Goal: Consume media (video, audio): Consume media (video, audio)

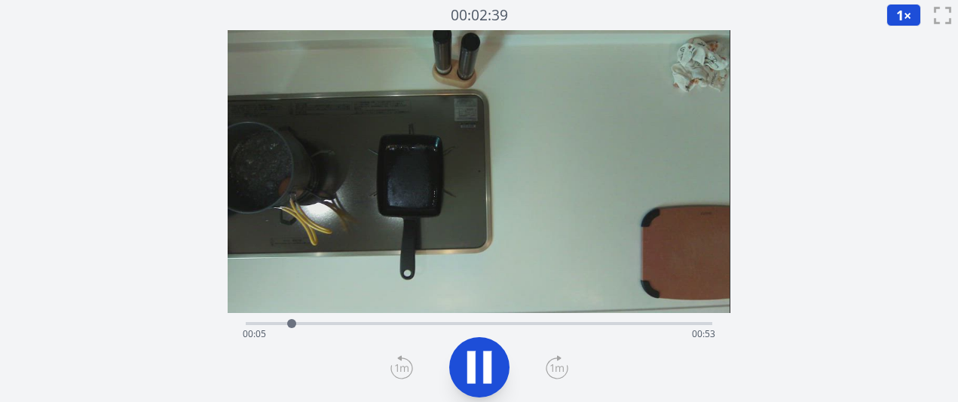
click at [553, 363] on icon at bounding box center [557, 367] width 23 height 24
click at [560, 371] on icon at bounding box center [557, 367] width 23 height 24
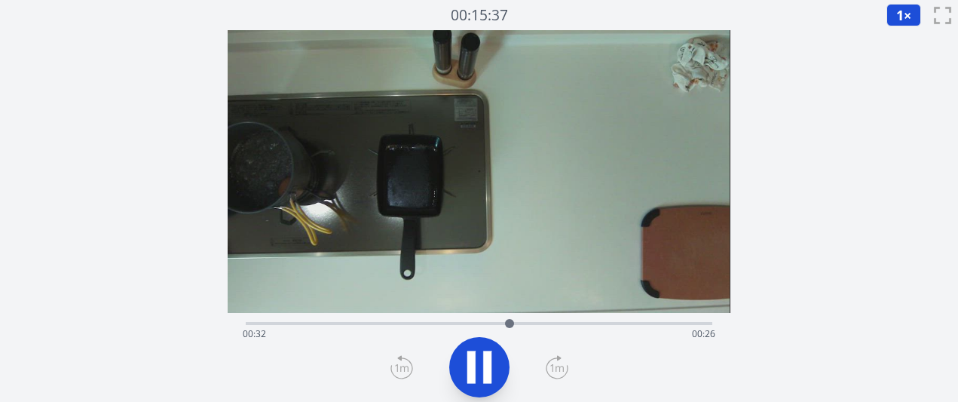
click at [560, 371] on icon at bounding box center [557, 367] width 23 height 24
click at [396, 364] on icon at bounding box center [402, 368] width 14 height 8
click at [499, 321] on div "経過時間: 00:43 残り時間: 00:14" at bounding box center [479, 333] width 472 height 24
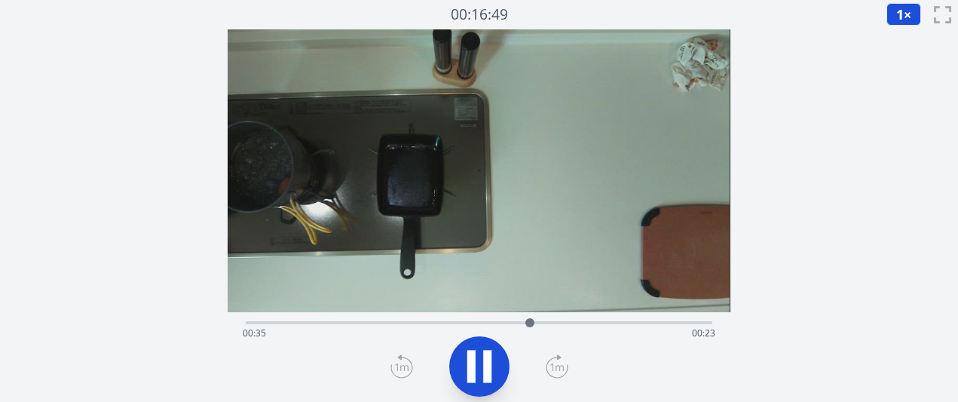
click at [476, 366] on icon at bounding box center [479, 366] width 42 height 42
click at [470, 370] on icon at bounding box center [479, 366] width 25 height 32
click at [470, 370] on icon at bounding box center [471, 365] width 8 height 32
click at [470, 370] on icon at bounding box center [479, 366] width 25 height 32
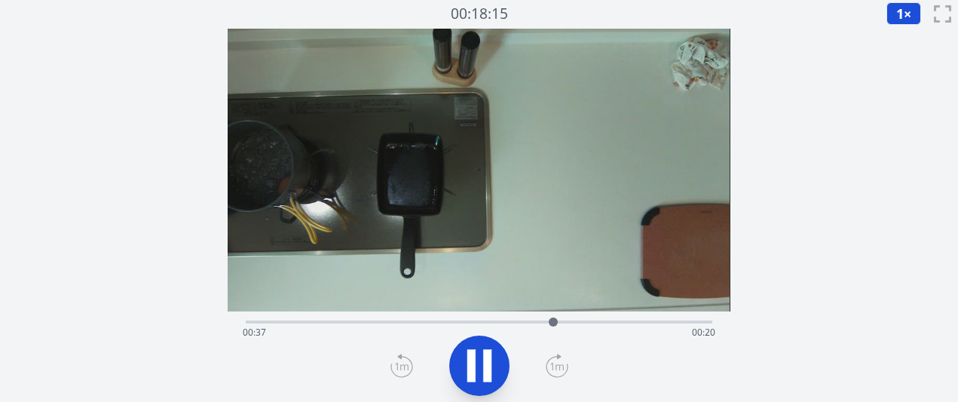
click at [470, 370] on icon at bounding box center [471, 365] width 8 height 32
click at [470, 370] on icon at bounding box center [479, 366] width 25 height 32
click at [470, 370] on icon at bounding box center [471, 365] width 8 height 32
click at [470, 370] on icon at bounding box center [479, 366] width 25 height 32
click at [470, 370] on icon at bounding box center [471, 365] width 8 height 32
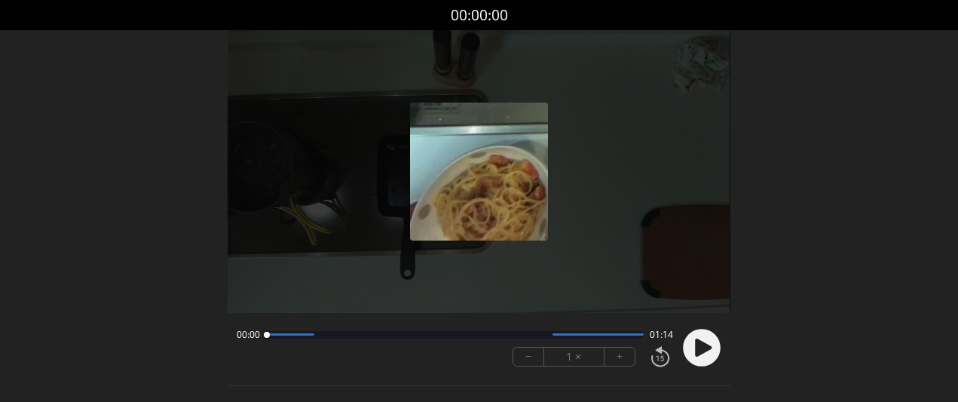
click at [622, 364] on font "+" at bounding box center [620, 356] width 6 height 17
click at [702, 351] on icon at bounding box center [703, 347] width 17 height 18
click at [626, 360] on button "+" at bounding box center [620, 357] width 30 height 18
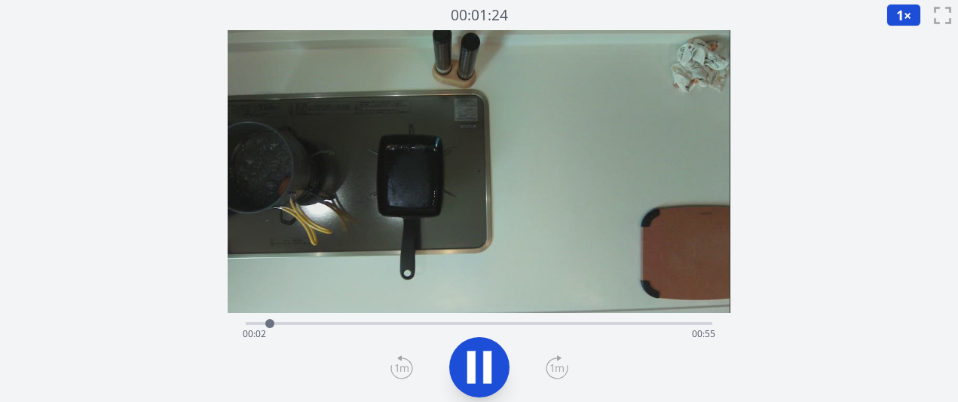
click at [549, 364] on icon at bounding box center [557, 367] width 23 height 24
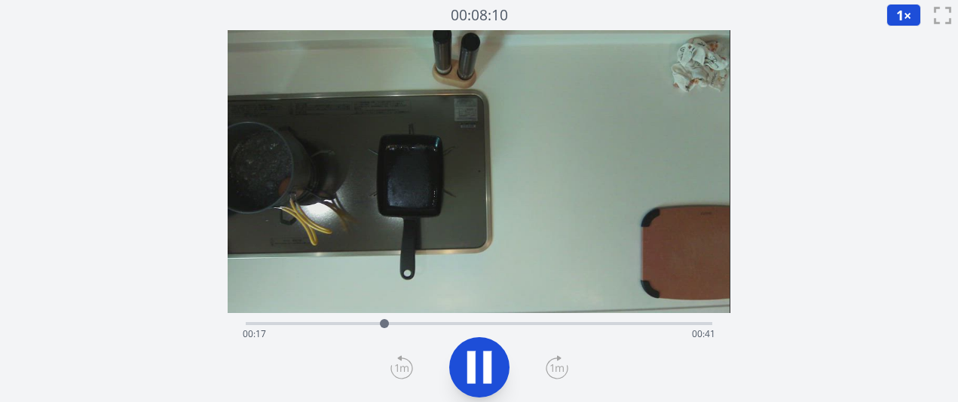
click at [549, 364] on icon at bounding box center [557, 367] width 23 height 24
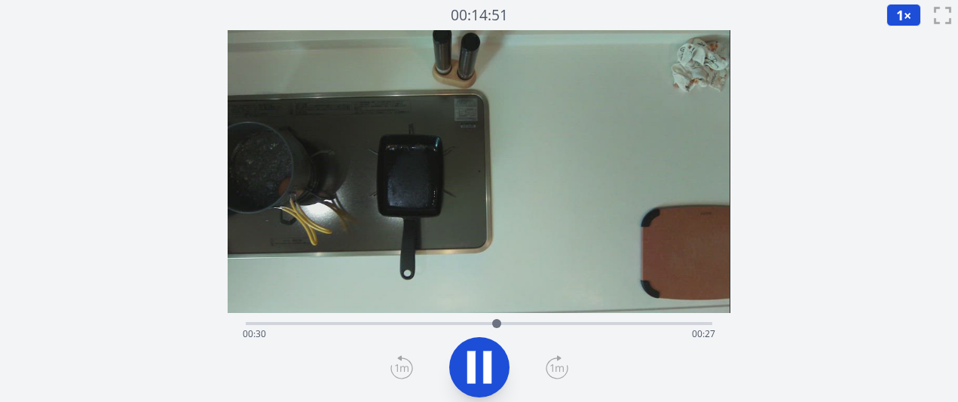
click at [549, 364] on icon at bounding box center [557, 367] width 23 height 24
click at [492, 357] on icon at bounding box center [479, 367] width 42 height 42
click at [408, 363] on icon at bounding box center [402, 367] width 23 height 24
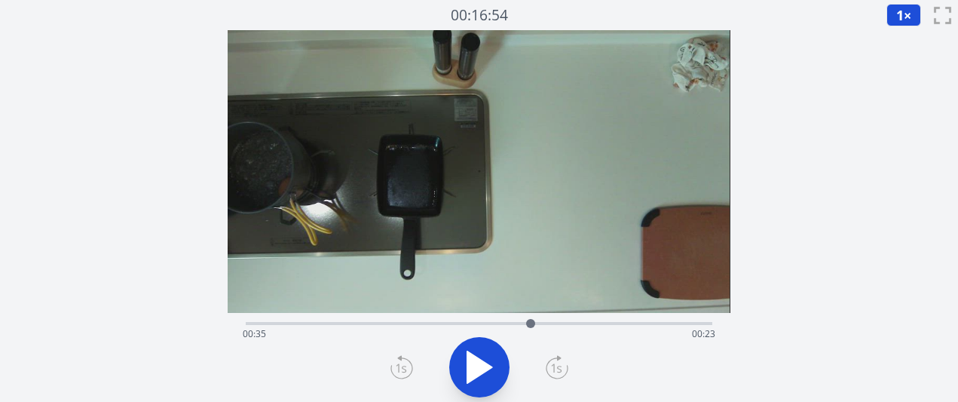
click at [408, 363] on icon at bounding box center [402, 367] width 23 height 24
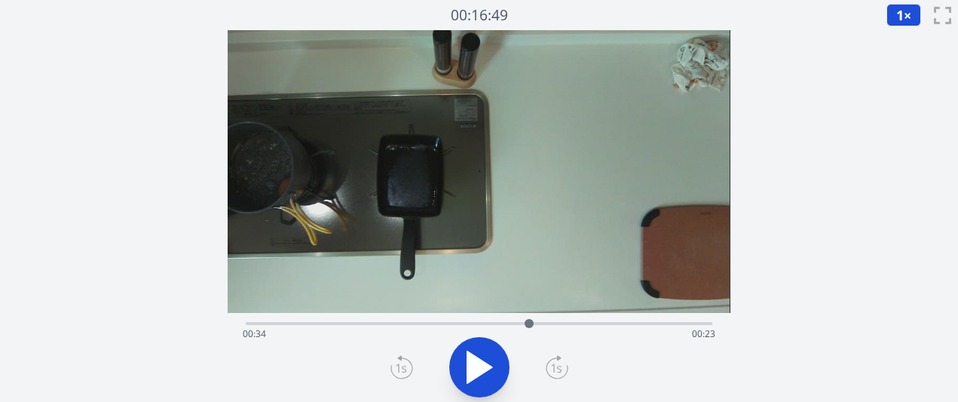
click at [408, 363] on icon at bounding box center [402, 367] width 23 height 24
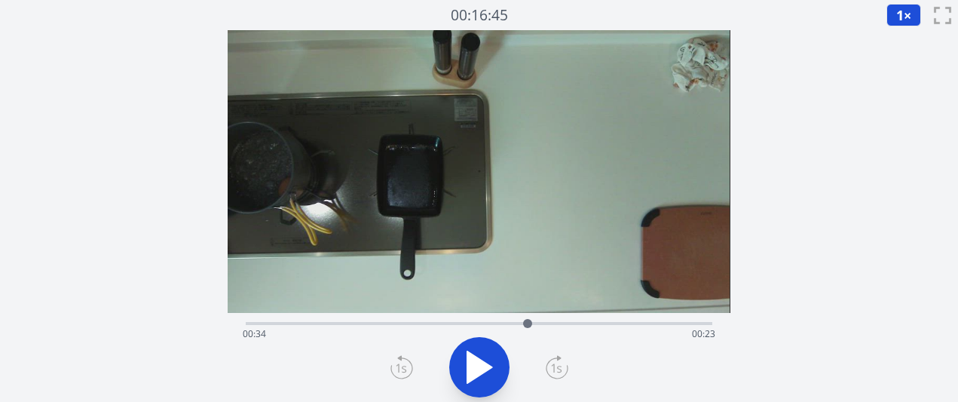
click at [408, 363] on icon at bounding box center [402, 367] width 23 height 24
click at [539, 325] on div "経過時間: 00:34 残り時間: 00:23" at bounding box center [479, 334] width 472 height 24
click at [551, 323] on div "経過時間: 00:36 残り時間: 00:22" at bounding box center [479, 334] width 472 height 24
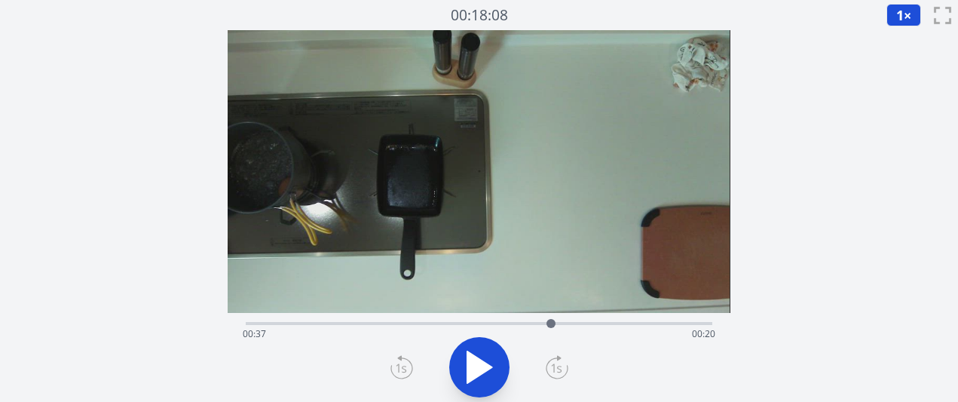
click at [565, 320] on div "経過時間: 00:37 残り時間: 00:20" at bounding box center [479, 322] width 466 height 18
click at [559, 320] on div at bounding box center [565, 323] width 23 height 23
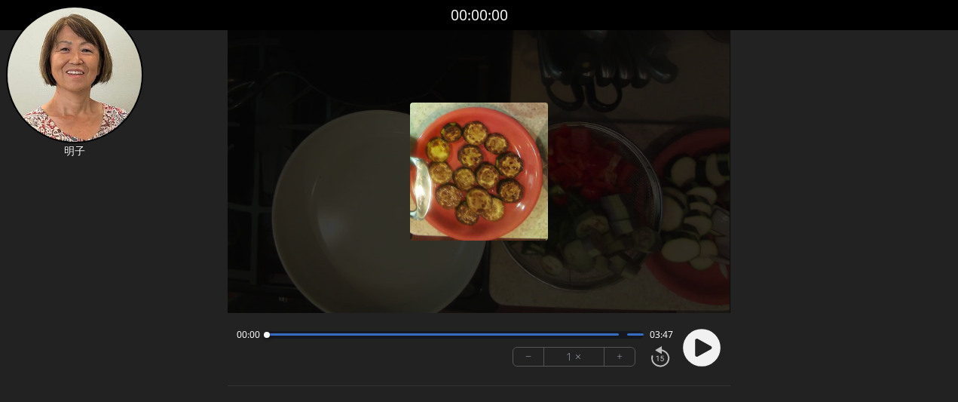
click at [614, 353] on button "+" at bounding box center [620, 357] width 30 height 18
click at [695, 352] on icon at bounding box center [703, 347] width 17 height 18
click at [620, 364] on font "+" at bounding box center [620, 356] width 6 height 17
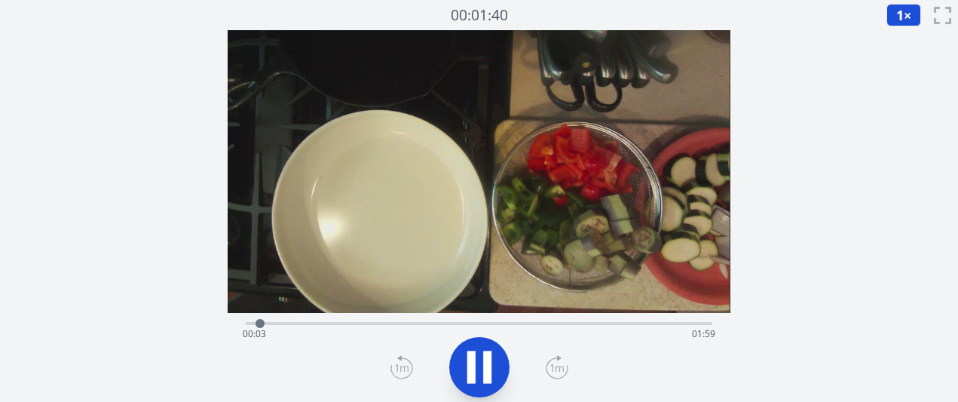
click at [561, 371] on icon at bounding box center [557, 367] width 23 height 24
click at [561, 370] on icon at bounding box center [557, 367] width 23 height 24
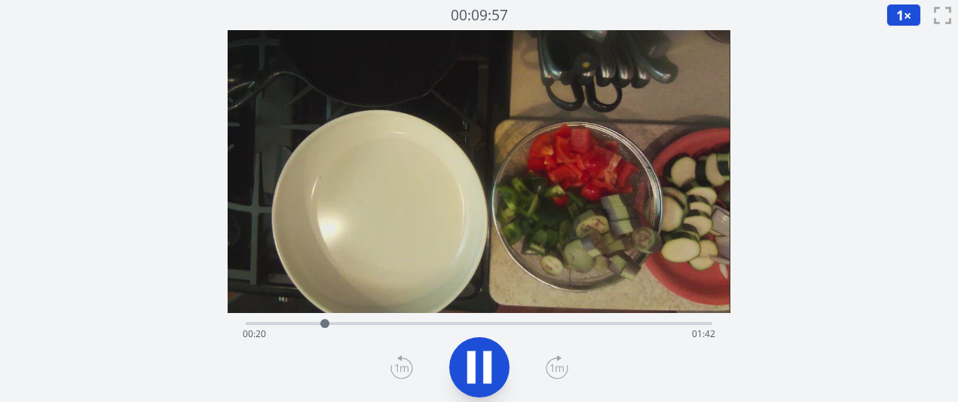
click at [561, 370] on icon at bounding box center [557, 367] width 23 height 24
click at [394, 368] on icon at bounding box center [402, 367] width 23 height 24
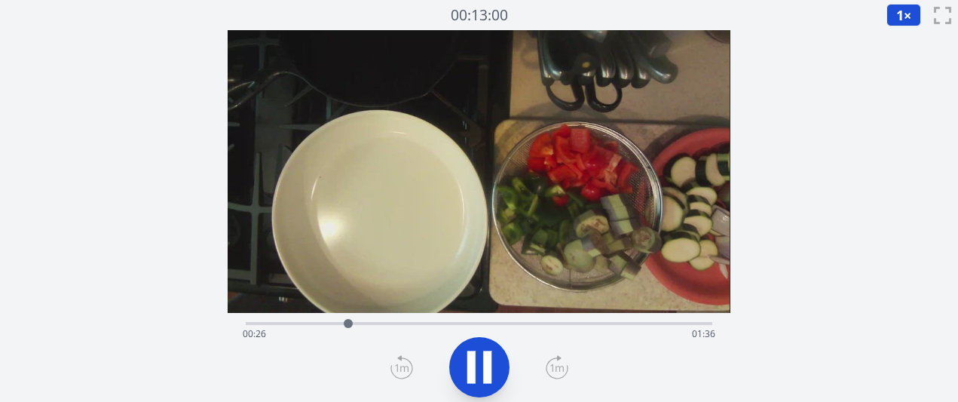
click at [394, 368] on icon at bounding box center [402, 367] width 23 height 24
click at [554, 360] on icon at bounding box center [557, 367] width 23 height 24
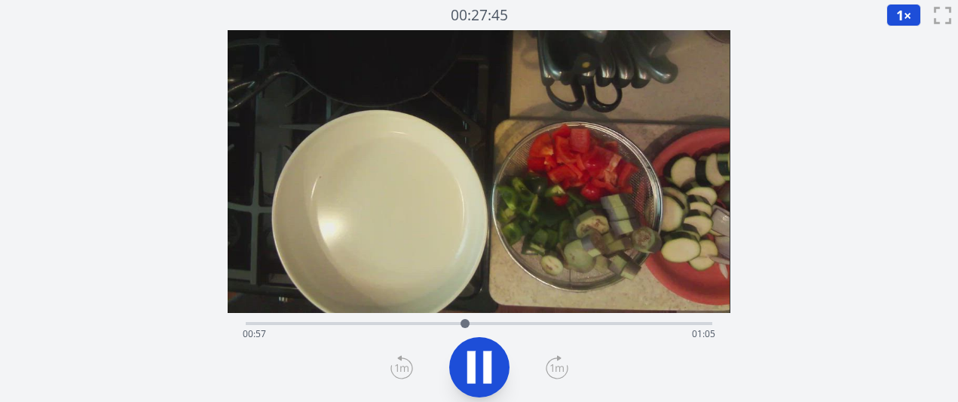
click at [554, 360] on icon at bounding box center [557, 367] width 23 height 24
click at [555, 360] on icon at bounding box center [557, 367] width 23 height 24
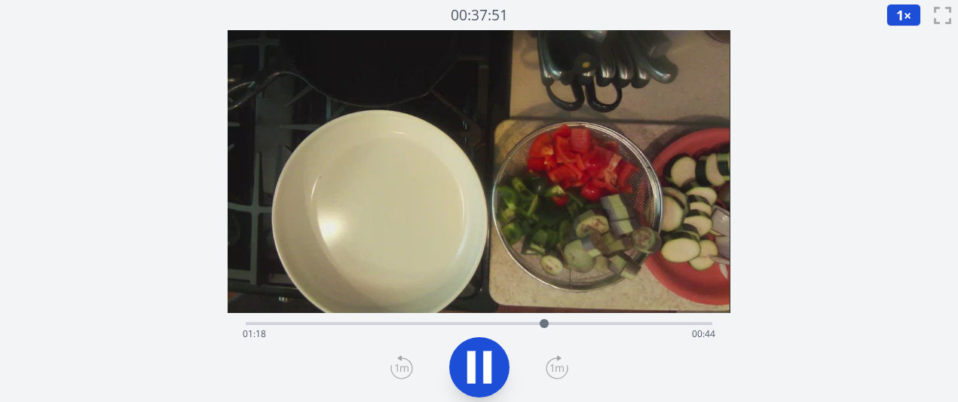
click at [555, 360] on icon at bounding box center [557, 367] width 23 height 24
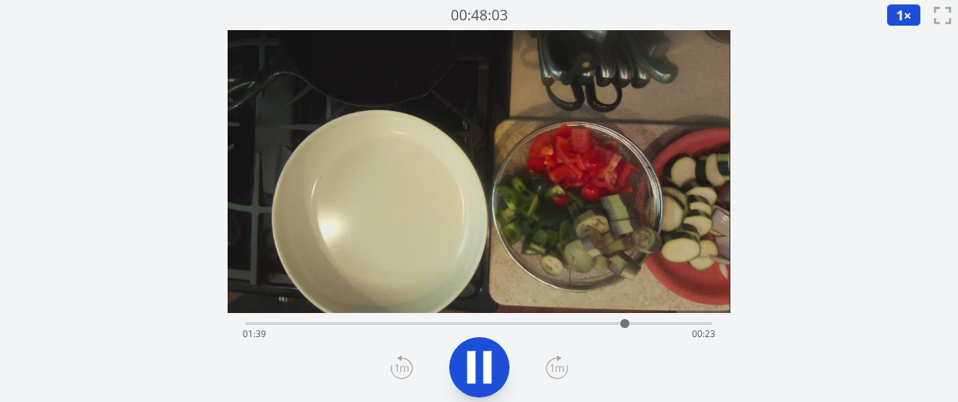
click at [555, 360] on icon at bounding box center [557, 367] width 23 height 24
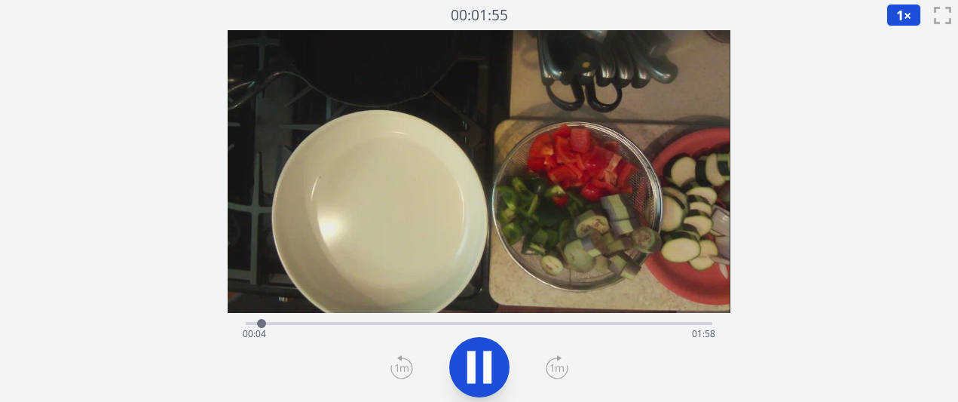
click at [557, 372] on icon at bounding box center [557, 367] width 23 height 24
click at [552, 370] on icon at bounding box center [557, 368] width 14 height 8
click at [465, 363] on icon at bounding box center [479, 367] width 42 height 42
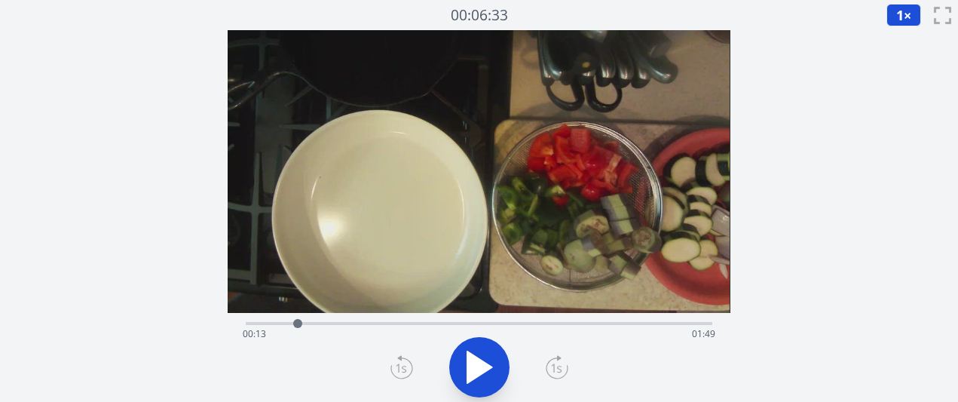
click at [485, 373] on icon at bounding box center [479, 367] width 42 height 42
click at [485, 373] on icon at bounding box center [487, 367] width 8 height 32
click at [491, 370] on icon at bounding box center [479, 367] width 42 height 42
click at [490, 370] on icon at bounding box center [487, 367] width 8 height 32
click at [485, 368] on icon at bounding box center [479, 367] width 25 height 32
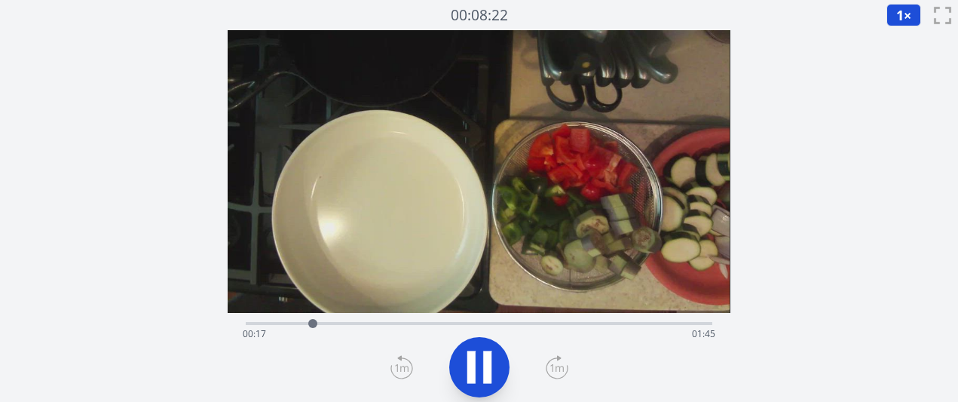
click at [562, 363] on icon at bounding box center [557, 367] width 23 height 24
click at [541, 325] on div "経過時間: 00:29 残り時間: 01:33" at bounding box center [479, 334] width 472 height 24
click at [522, 322] on div "経過時間: 01:18 残り時間: 00:44" at bounding box center [479, 334] width 472 height 24
click at [501, 322] on div "経過時間: 01:12 残り時間: 00:49" at bounding box center [479, 334] width 472 height 24
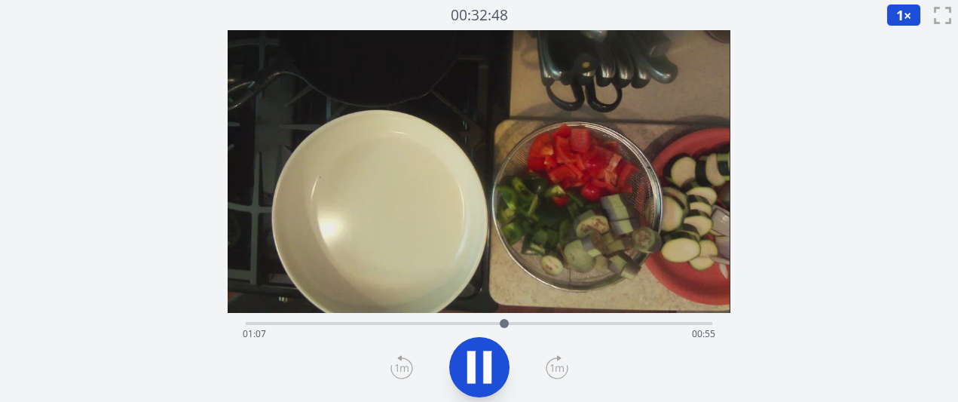
click at [485, 322] on div "経過時間: 01:07 残り時間: 00:55" at bounding box center [479, 334] width 472 height 24
click at [453, 322] on div "経過時間: 01:03 残り時間: 00:59" at bounding box center [479, 334] width 472 height 24
click at [472, 366] on icon at bounding box center [471, 367] width 8 height 32
click at [450, 324] on div at bounding box center [450, 323] width 23 height 23
click at [494, 391] on button at bounding box center [479, 367] width 60 height 60
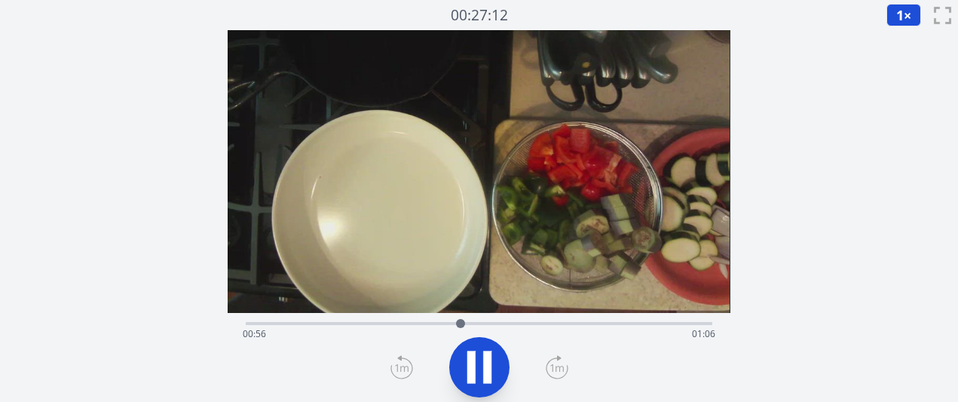
click at [494, 391] on button at bounding box center [479, 367] width 60 height 60
click at [443, 323] on div "経過時間: 00:56 残り時間: 01:06" at bounding box center [479, 334] width 472 height 24
click at [410, 330] on div "経過時間: 00:51 残り時間: 01:11" at bounding box center [479, 334] width 472 height 24
click at [402, 329] on div at bounding box center [410, 323] width 23 height 23
click at [384, 323] on div "経過時間: 00:40 残り時間: 01:22" at bounding box center [479, 334] width 472 height 24
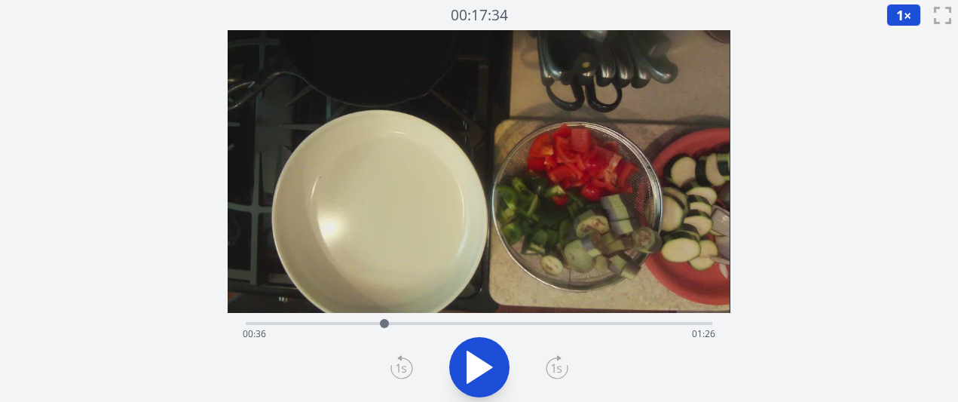
click at [482, 366] on icon at bounding box center [479, 367] width 25 height 32
click at [387, 322] on div "経過時間: 00:40 残り時間: 01:22" at bounding box center [479, 334] width 472 height 24
click at [379, 324] on div "経過時間: 00:38 残り時間: 01:24" at bounding box center [479, 334] width 472 height 24
click at [412, 317] on div "経過時間: 00:35 残り時間: 01:26" at bounding box center [479, 322] width 466 height 18
click at [457, 329] on div "経過時間: 00:44 残り時間: 01:18" at bounding box center [479, 334] width 472 height 24
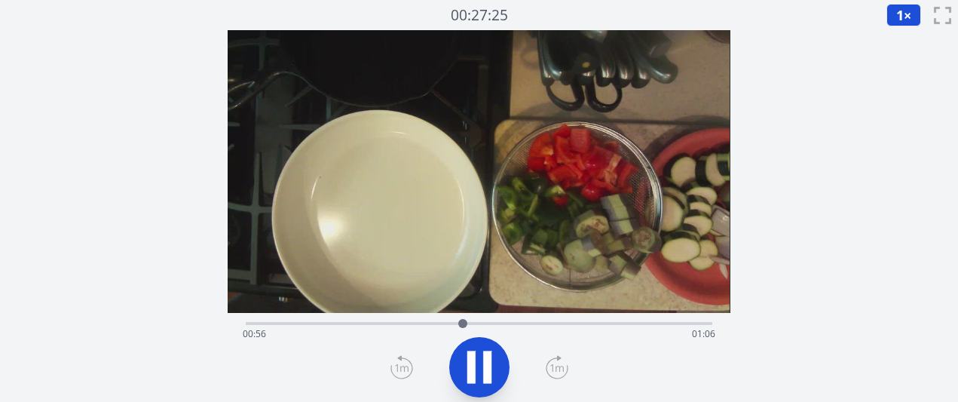
click at [485, 325] on div "経過時間: 00:56 残り時間: 01:06" at bounding box center [479, 334] width 472 height 24
click at [509, 323] on div "経過時間: 01:03 残り時間: 00:59" at bounding box center [479, 334] width 472 height 24
click at [519, 320] on div at bounding box center [512, 323] width 23 height 23
click at [545, 322] on div "経過時間: 01:12 残り時間: 00:49" at bounding box center [479, 334] width 472 height 24
click at [565, 320] on div "経過時間: 01:19 残り時間: 00:43" at bounding box center [479, 322] width 466 height 18
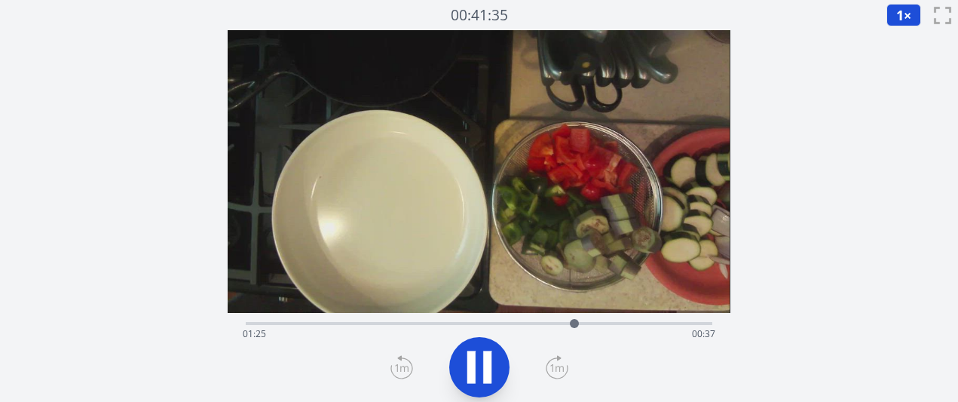
click at [476, 367] on icon at bounding box center [479, 367] width 42 height 42
click at [550, 322] on div "経過時間: 00:01 残り時間: 02:01" at bounding box center [479, 334] width 472 height 24
click at [605, 319] on div "経過時間: 01:20 残り時間: 00:42" at bounding box center [479, 322] width 466 height 18
click at [625, 323] on div "経過時間: 01:35 残り時間: 00:27" at bounding box center [479, 334] width 472 height 24
click at [566, 333] on div "経過時間: 01:40 残り時間: 00:22" at bounding box center [479, 334] width 472 height 24
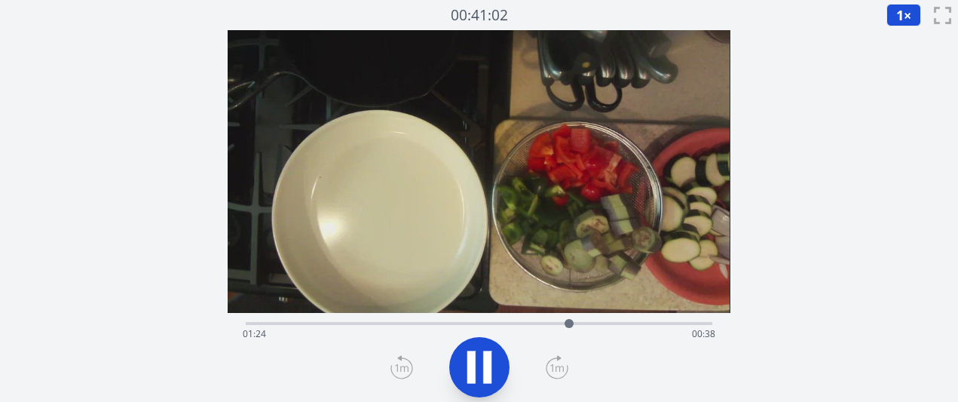
click at [531, 329] on div "経過時間: 01:24 残り時間: 00:38" at bounding box center [479, 334] width 472 height 24
click at [506, 324] on div "経過時間: 01:15 残り時間: 00:47" at bounding box center [479, 334] width 472 height 24
click at [485, 322] on div "経過時間: 01:08 残り時間: 00:54" at bounding box center [479, 334] width 472 height 24
click at [461, 325] on div "経過時間: 01:03 残り時間: 00:59" at bounding box center [479, 334] width 472 height 24
click at [484, 323] on div "経過時間: 00:56 残り時間: 01:05" at bounding box center [479, 334] width 472 height 24
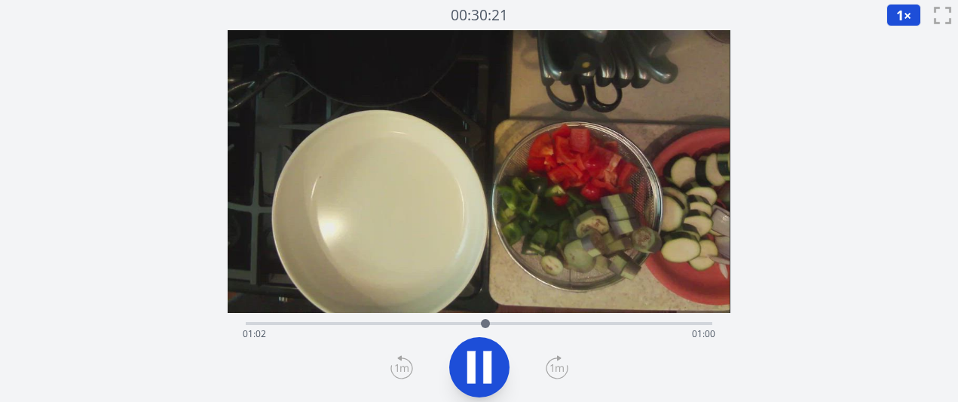
click at [487, 375] on icon at bounding box center [487, 367] width 8 height 32
click at [487, 375] on icon at bounding box center [479, 367] width 42 height 42
click at [552, 369] on icon at bounding box center [557, 368] width 14 height 8
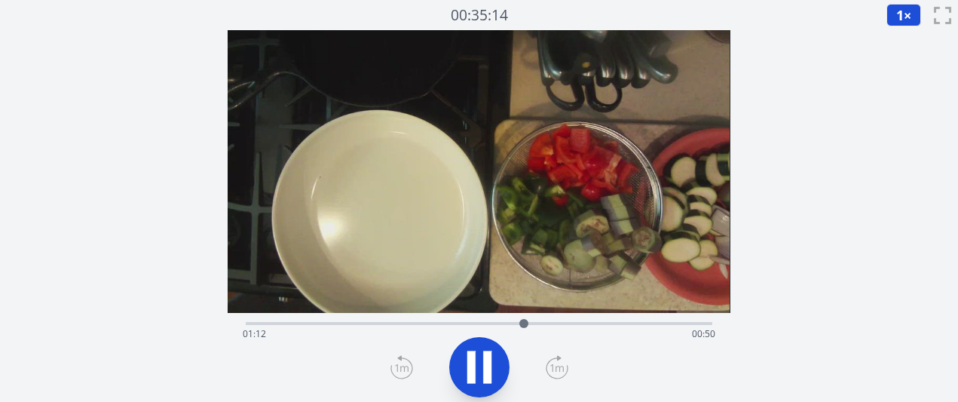
click at [552, 369] on icon at bounding box center [557, 368] width 14 height 8
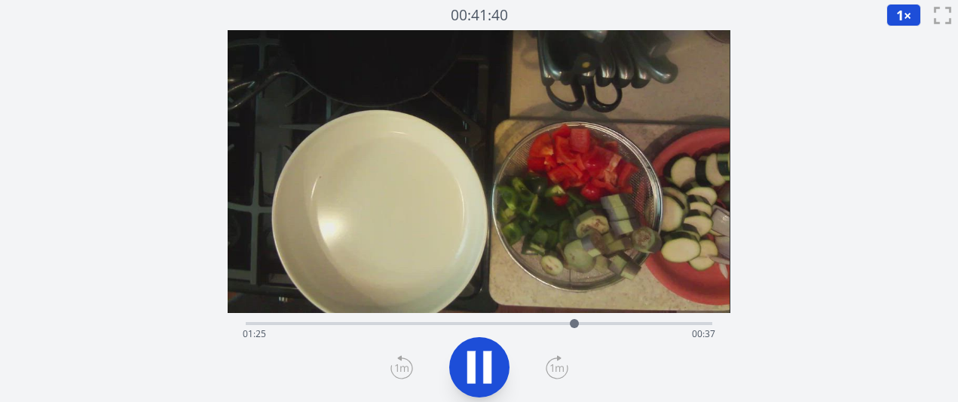
click at [552, 369] on icon at bounding box center [557, 368] width 14 height 8
click at [482, 375] on icon at bounding box center [479, 367] width 42 height 42
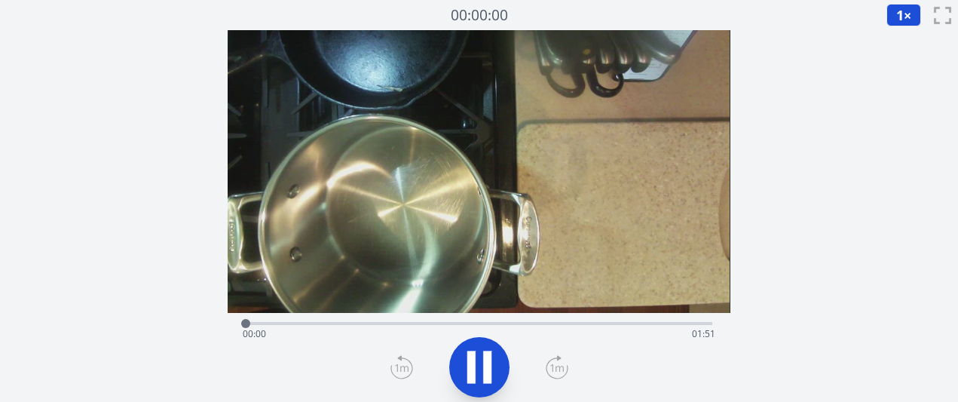
click at [553, 372] on icon at bounding box center [557, 367] width 23 height 24
click at [428, 336] on div "経過時間: 00:04 残り時間: 01:47" at bounding box center [479, 334] width 472 height 24
click at [471, 371] on icon at bounding box center [471, 367] width 8 height 32
click at [471, 371] on icon at bounding box center [479, 367] width 25 height 32
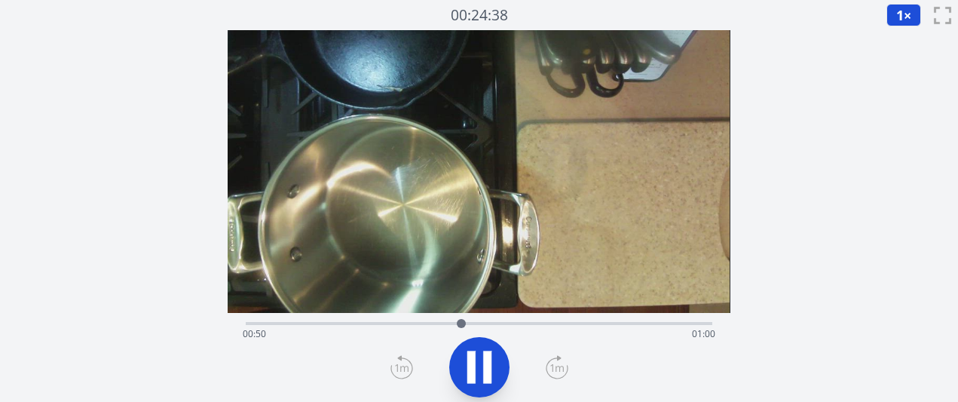
click at [552, 372] on icon at bounding box center [557, 367] width 23 height 24
click at [553, 372] on icon at bounding box center [557, 367] width 23 height 24
click at [489, 369] on icon at bounding box center [487, 367] width 8 height 32
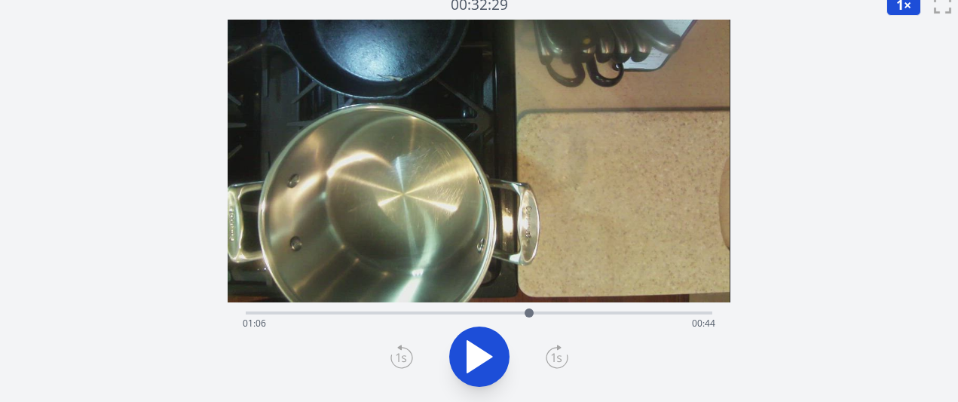
scroll to position [14, 0]
